Goal: Task Accomplishment & Management: Manage account settings

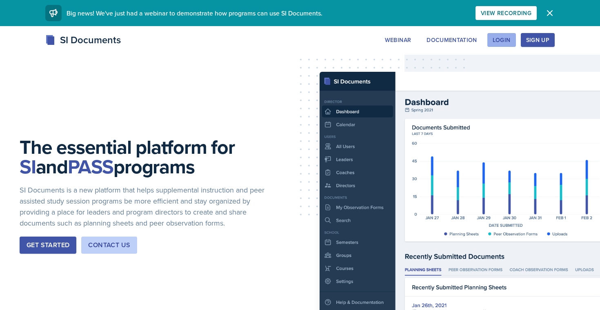
click at [494, 43] on div "Login" at bounding box center [502, 40] width 18 height 7
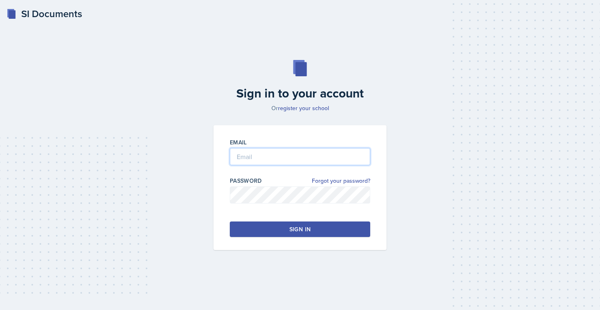
type input "[EMAIL_ADDRESS][DOMAIN_NAME]"
click at [295, 236] on button "Sign in" at bounding box center [300, 230] width 141 height 16
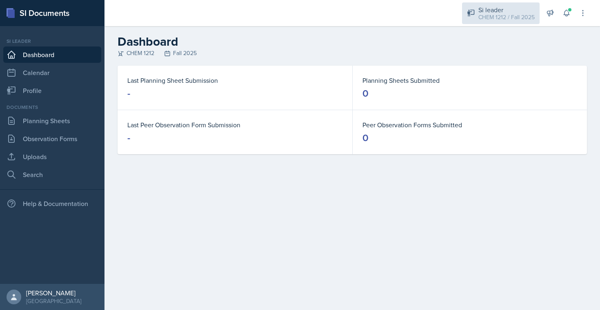
click at [490, 10] on div "Si leader" at bounding box center [507, 10] width 56 height 10
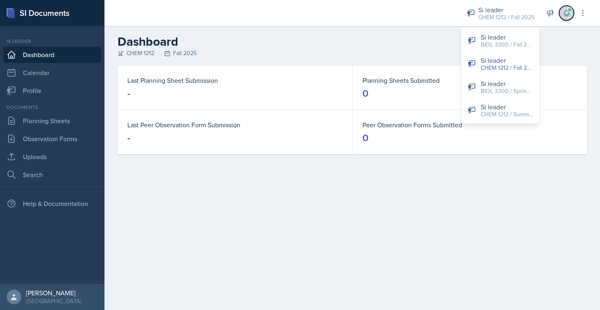
click at [572, 11] on span at bounding box center [570, 9] width 5 height 5
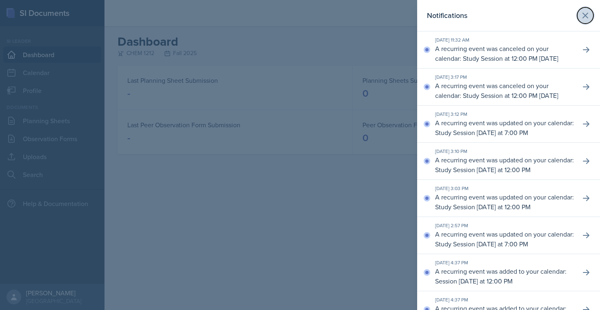
click at [585, 12] on icon at bounding box center [586, 16] width 10 height 10
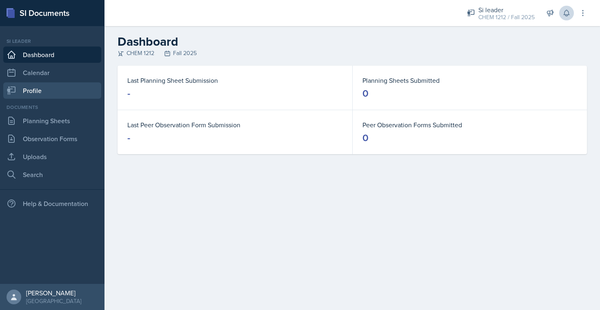
click at [36, 91] on link "Profile" at bounding box center [52, 91] width 98 height 16
